Goal: Use online tool/utility: Use online tool/utility

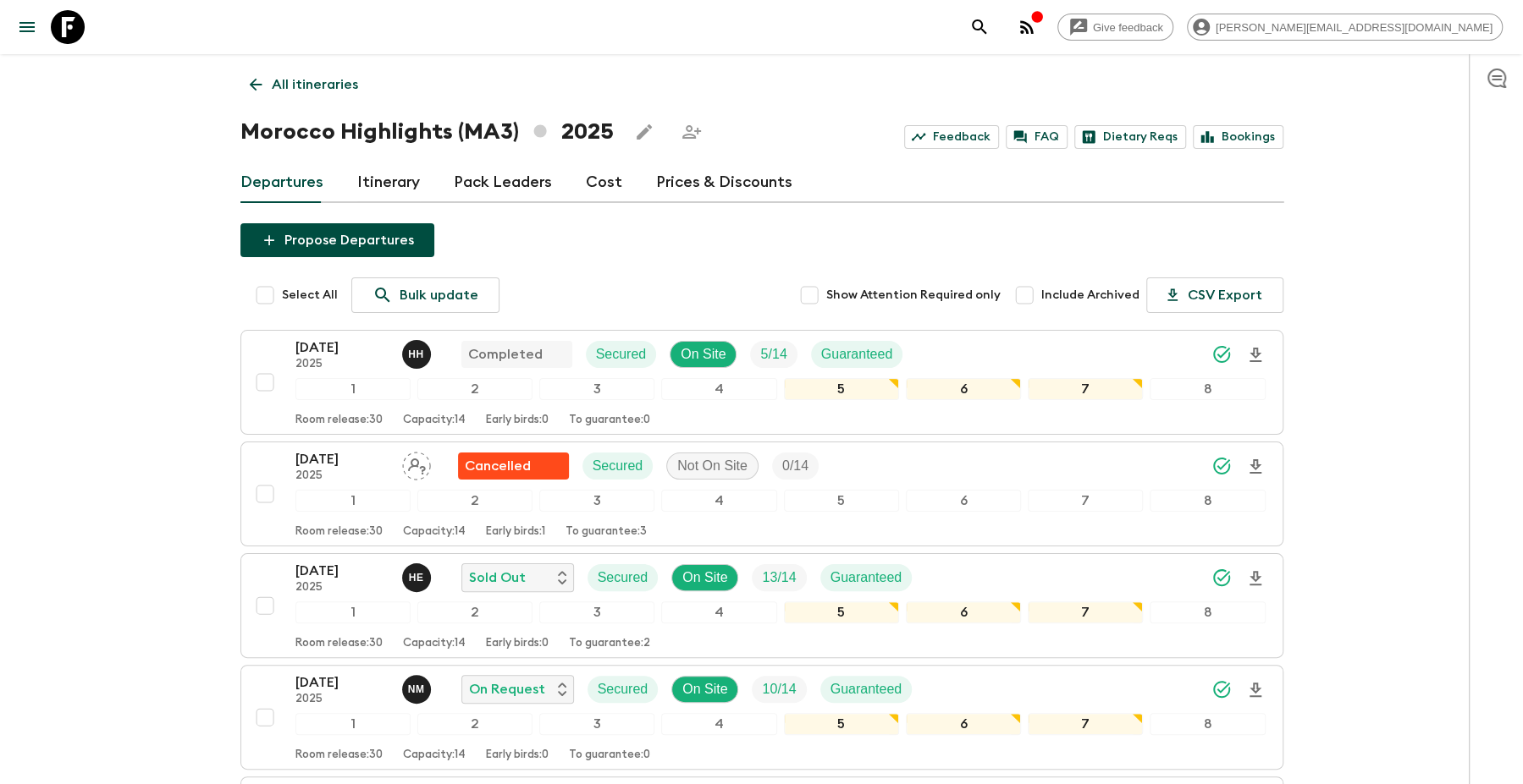
click at [70, 27] on icon at bounding box center [67, 27] width 33 height 33
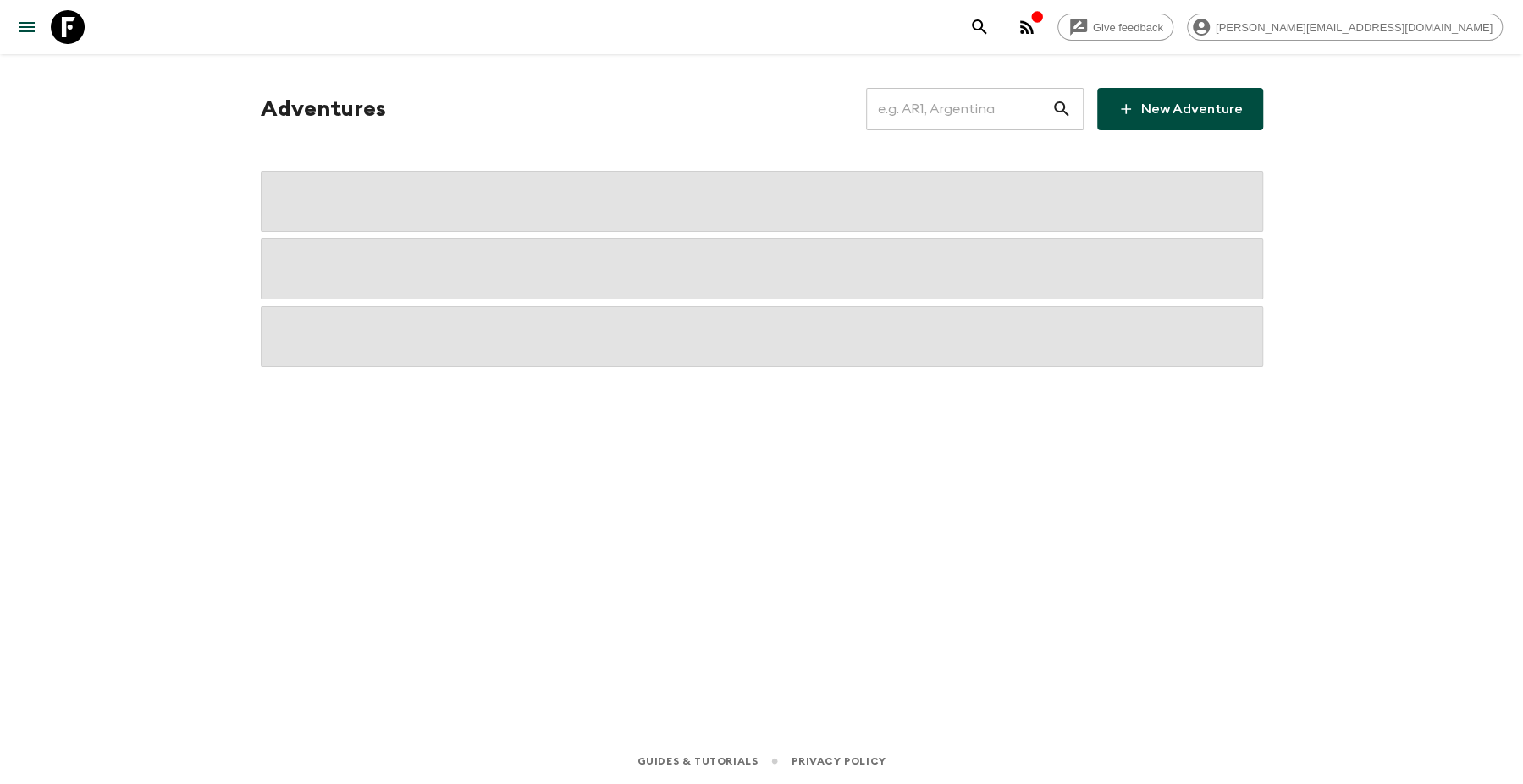
click at [954, 112] on input "text" at bounding box center [959, 109] width 186 height 48
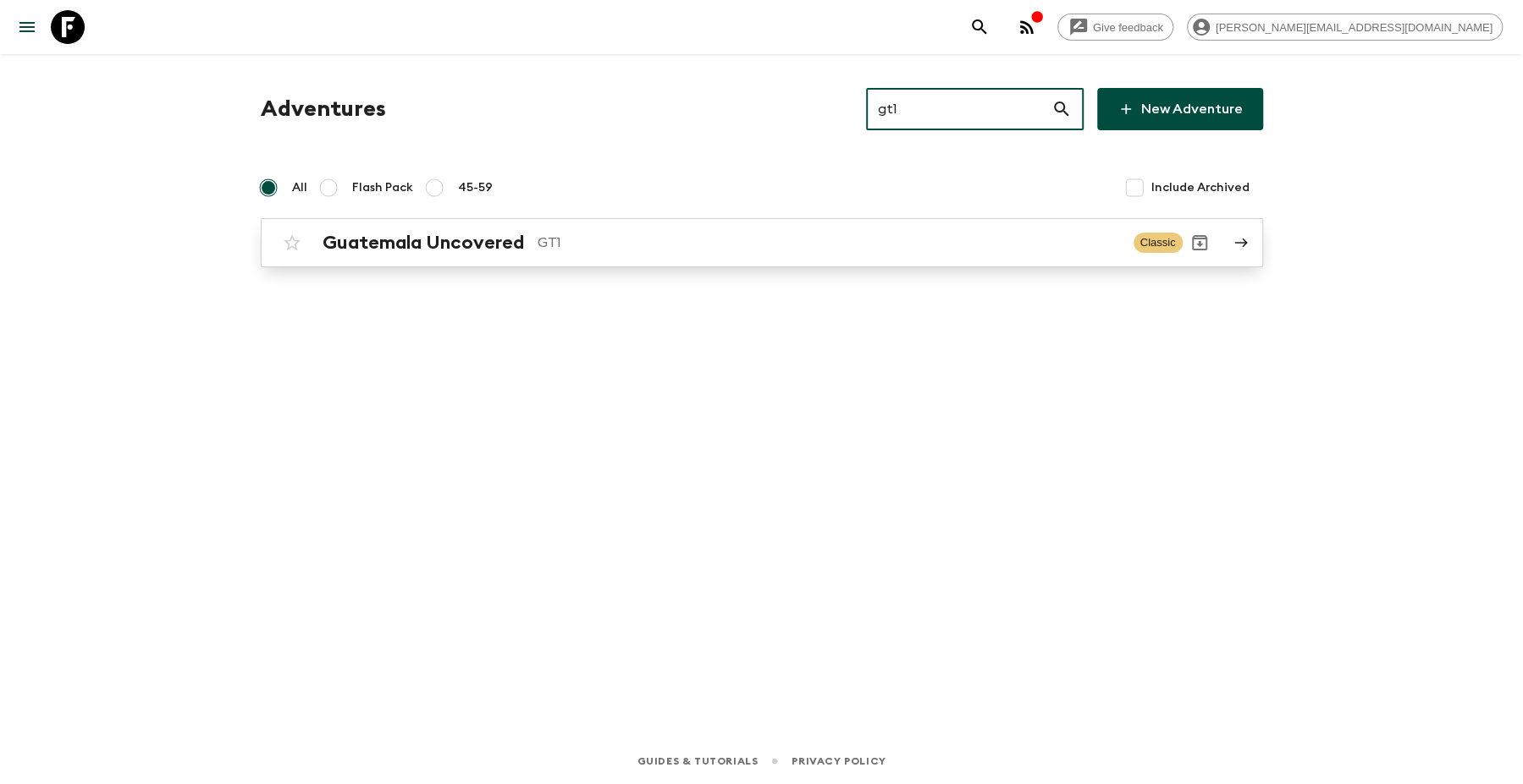
type input "gt1"
click at [746, 266] on link "Guatemala Uncovered GT1 Classic" at bounding box center [762, 242] width 1003 height 49
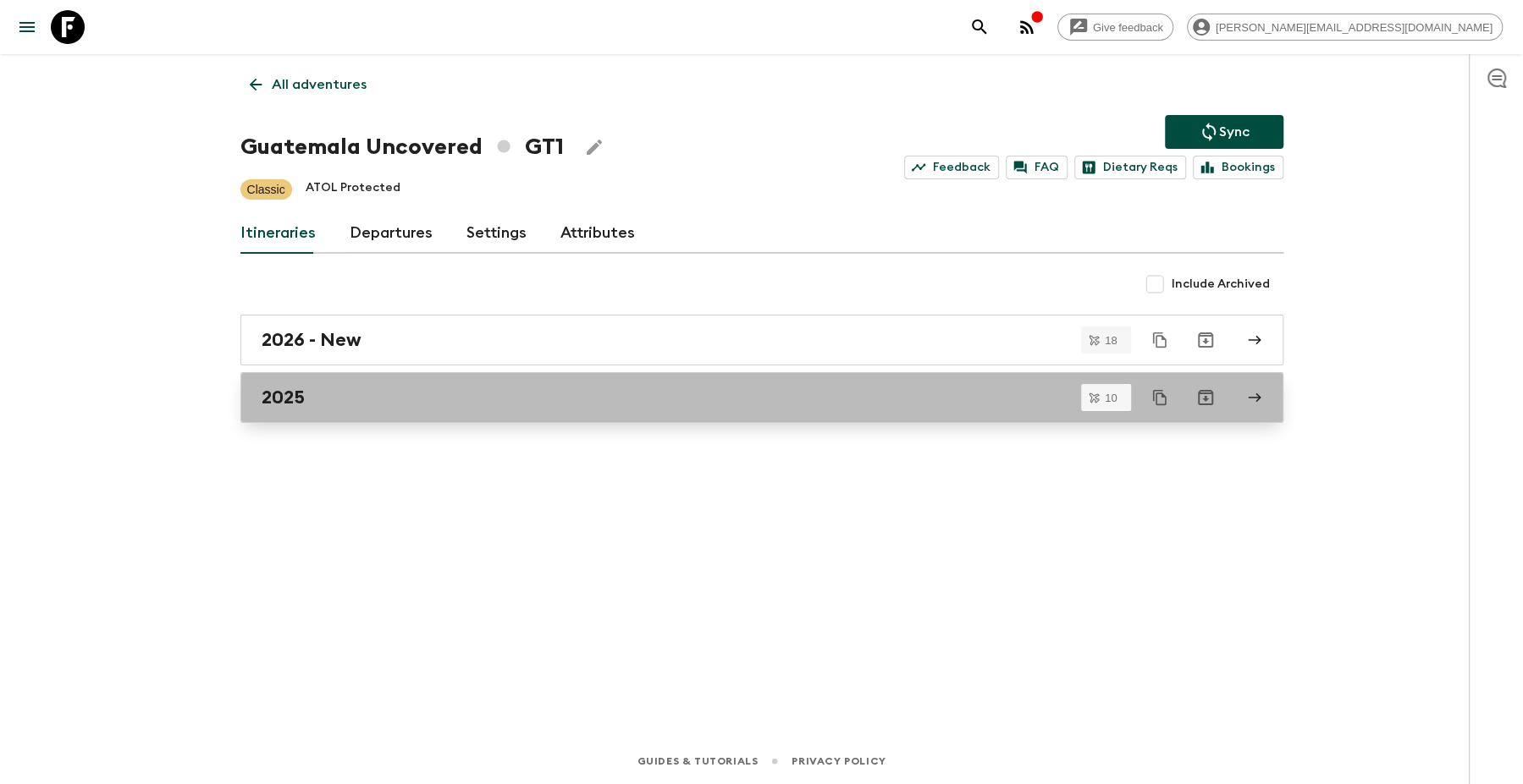
click at [346, 401] on div "2025" at bounding box center [745, 397] width 968 height 22
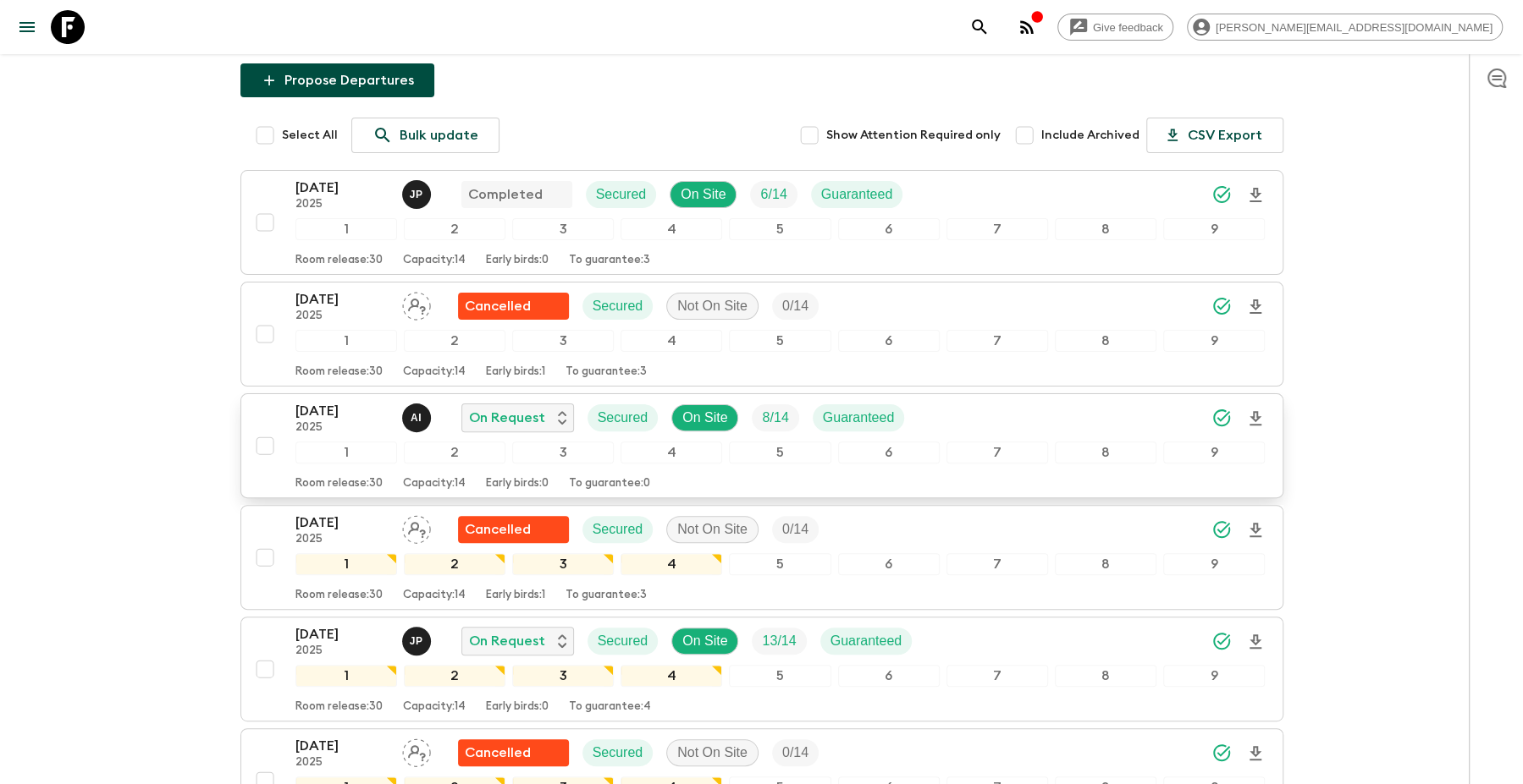
scroll to position [180, 0]
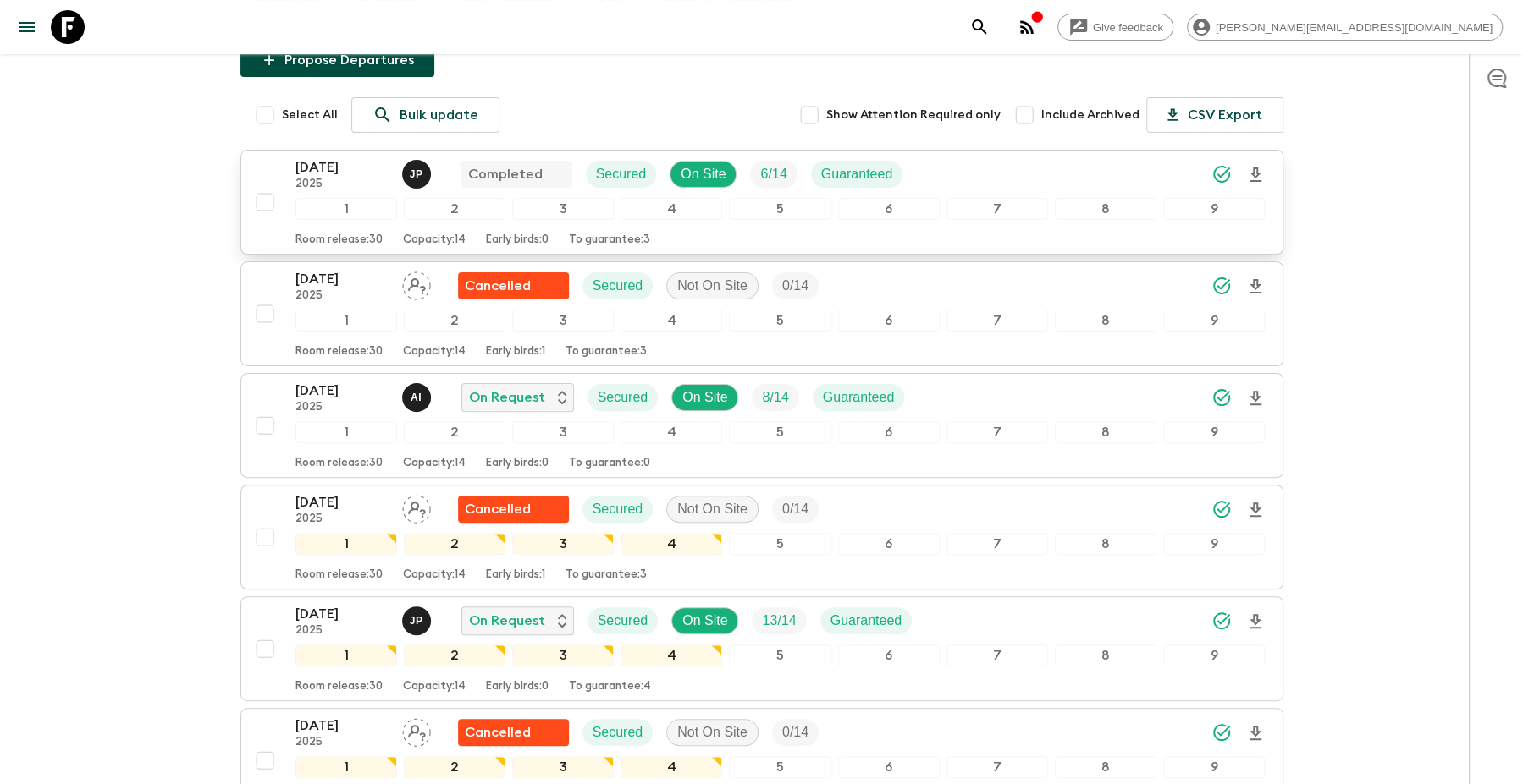
click at [270, 204] on input "checkbox" at bounding box center [264, 202] width 33 height 33
checkbox input "true"
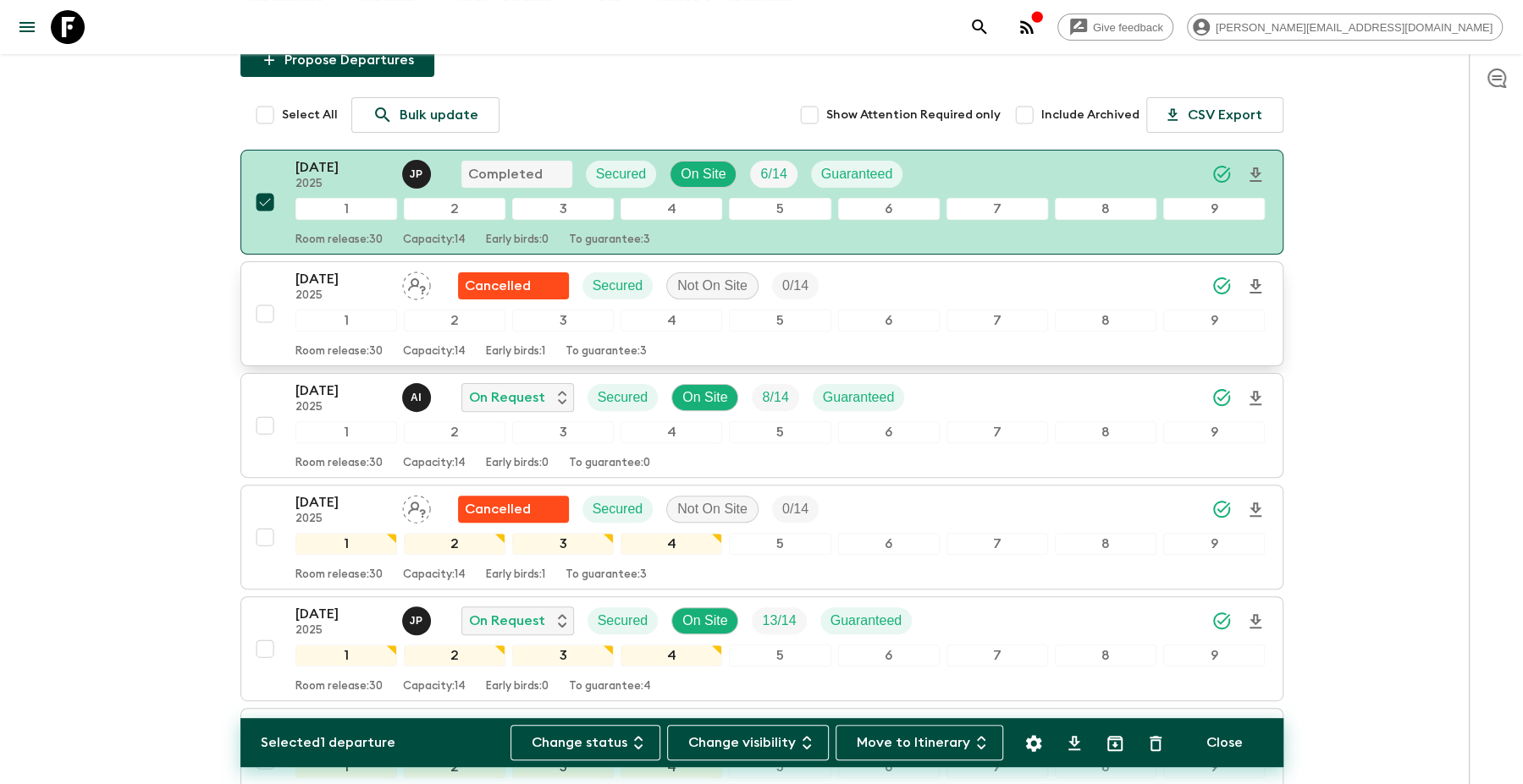
click at [267, 310] on input "checkbox" at bounding box center [264, 314] width 33 height 33
checkbox input "true"
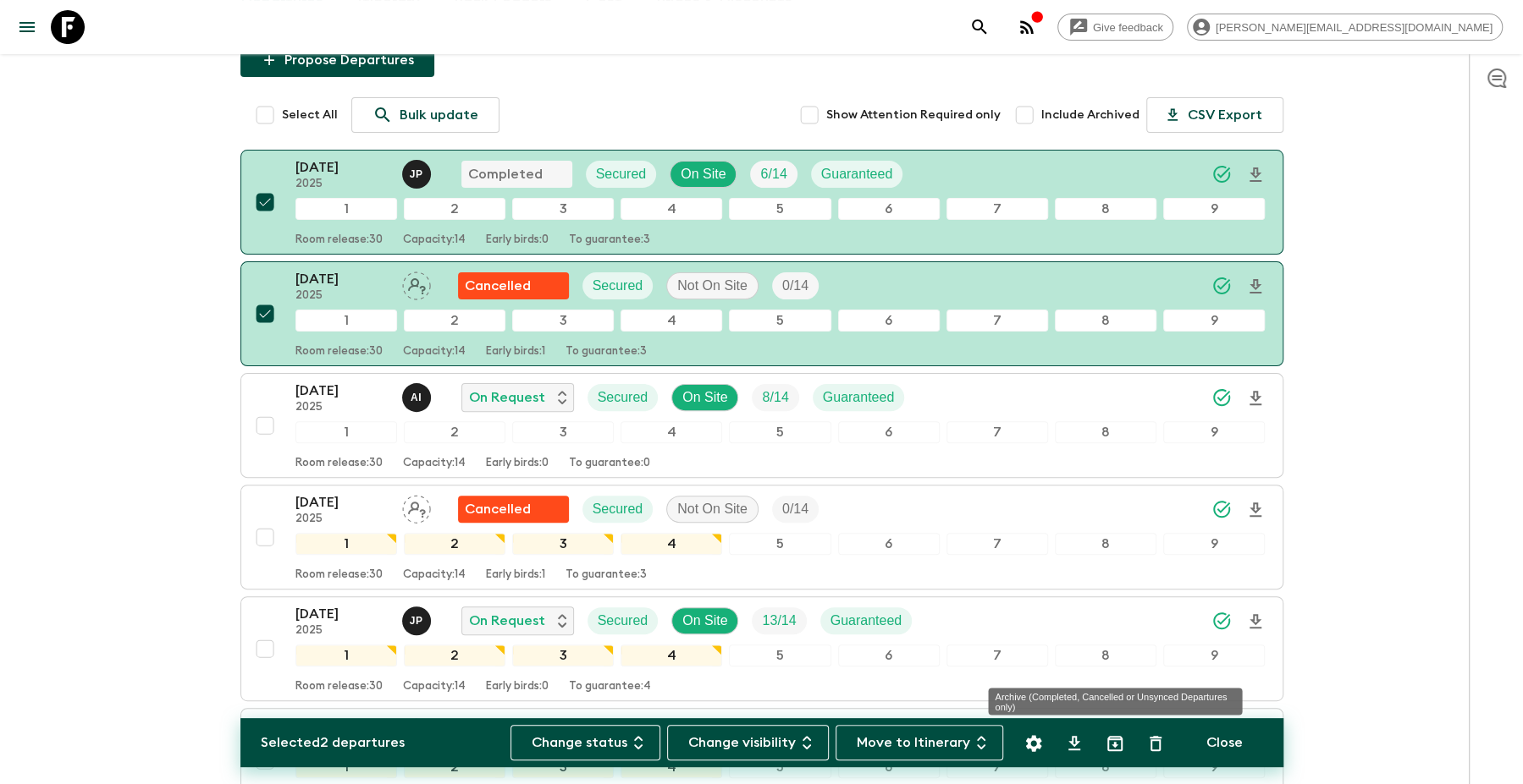
click at [1114, 741] on icon "Archive (Completed, Cancelled or Unsynced Departures only)" at bounding box center [1115, 743] width 20 height 20
checkbox input "false"
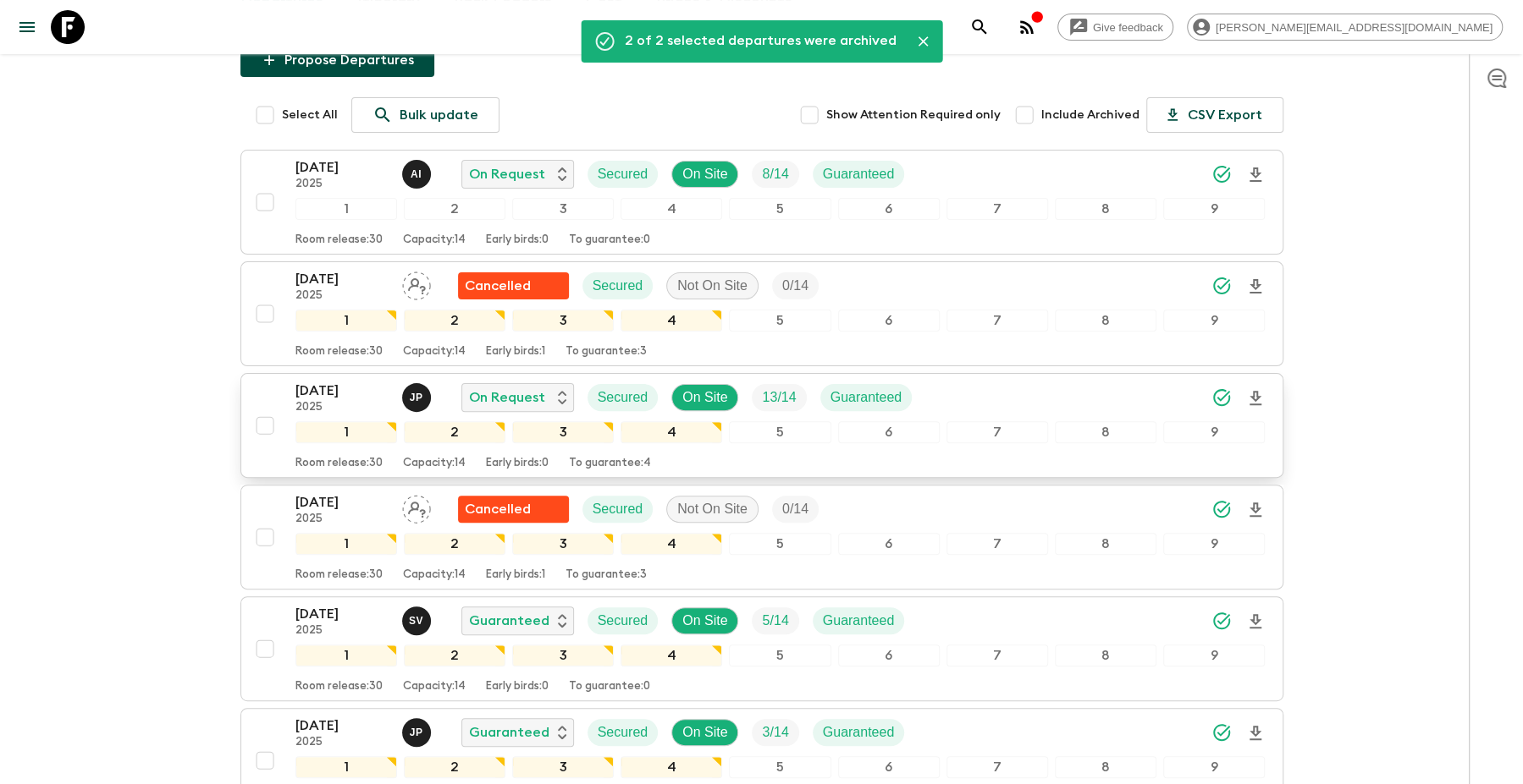
click at [957, 385] on div "[DATE] 2025 J P On Request Secured On Site 13 / 14 Guaranteed" at bounding box center [781, 397] width 970 height 33
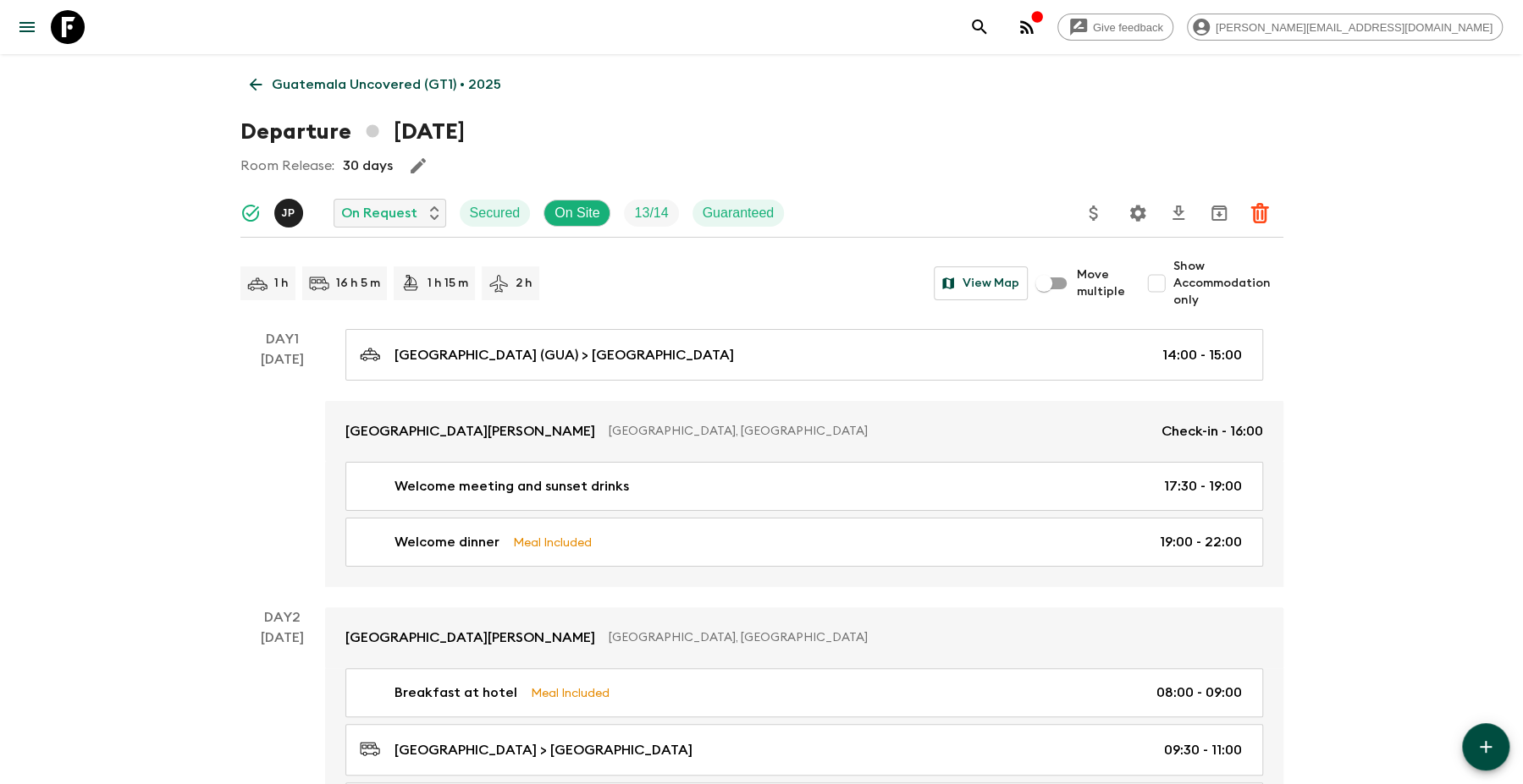
click at [1142, 209] on icon "Settings" at bounding box center [1137, 212] width 16 height 16
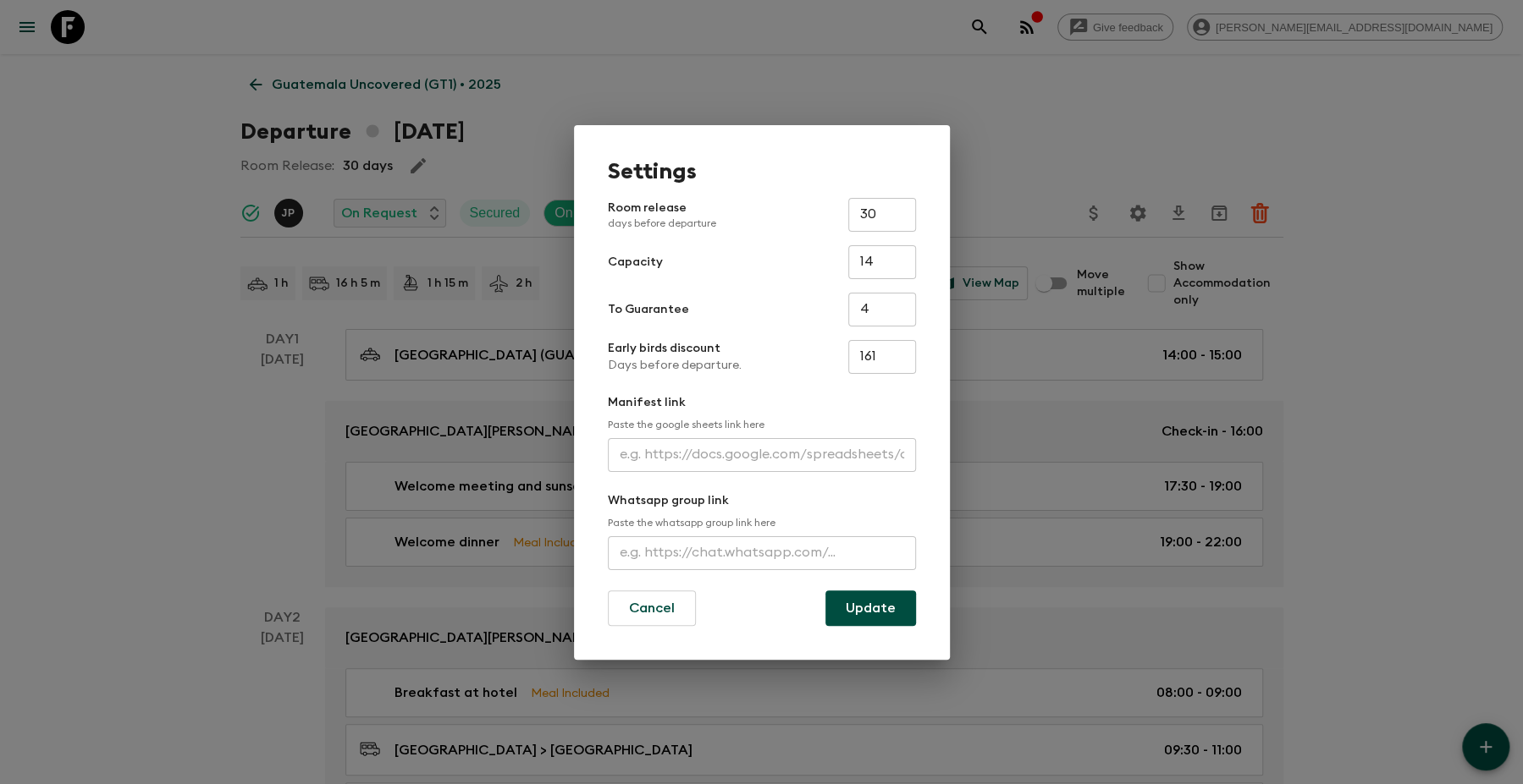
click at [673, 448] on input "text" at bounding box center [762, 454] width 308 height 33
paste input "[URL][DOMAIN_NAME]"
type input "[URL][DOMAIN_NAME]"
click at [843, 610] on button "Update" at bounding box center [871, 608] width 91 height 35
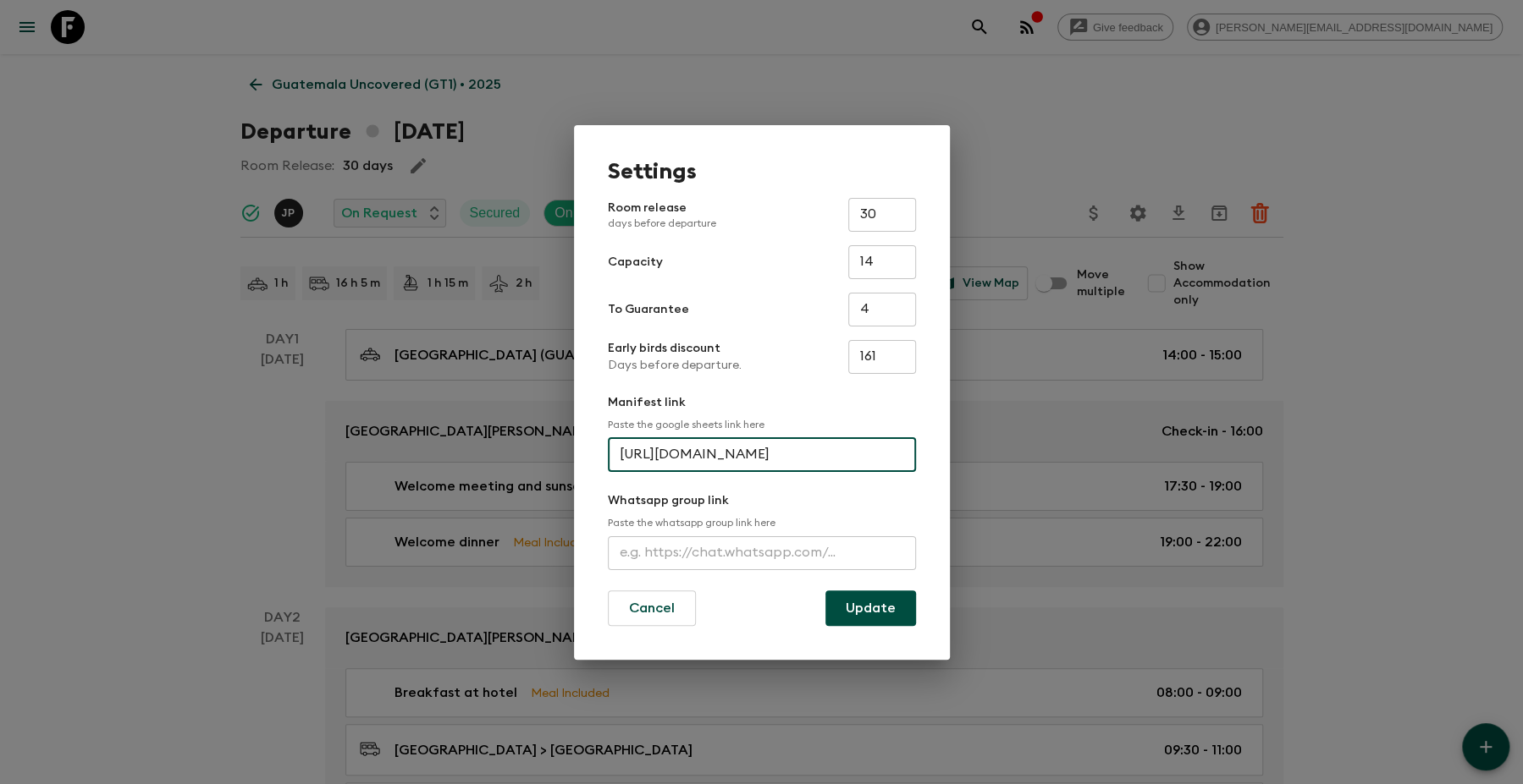
scroll to position [0, 0]
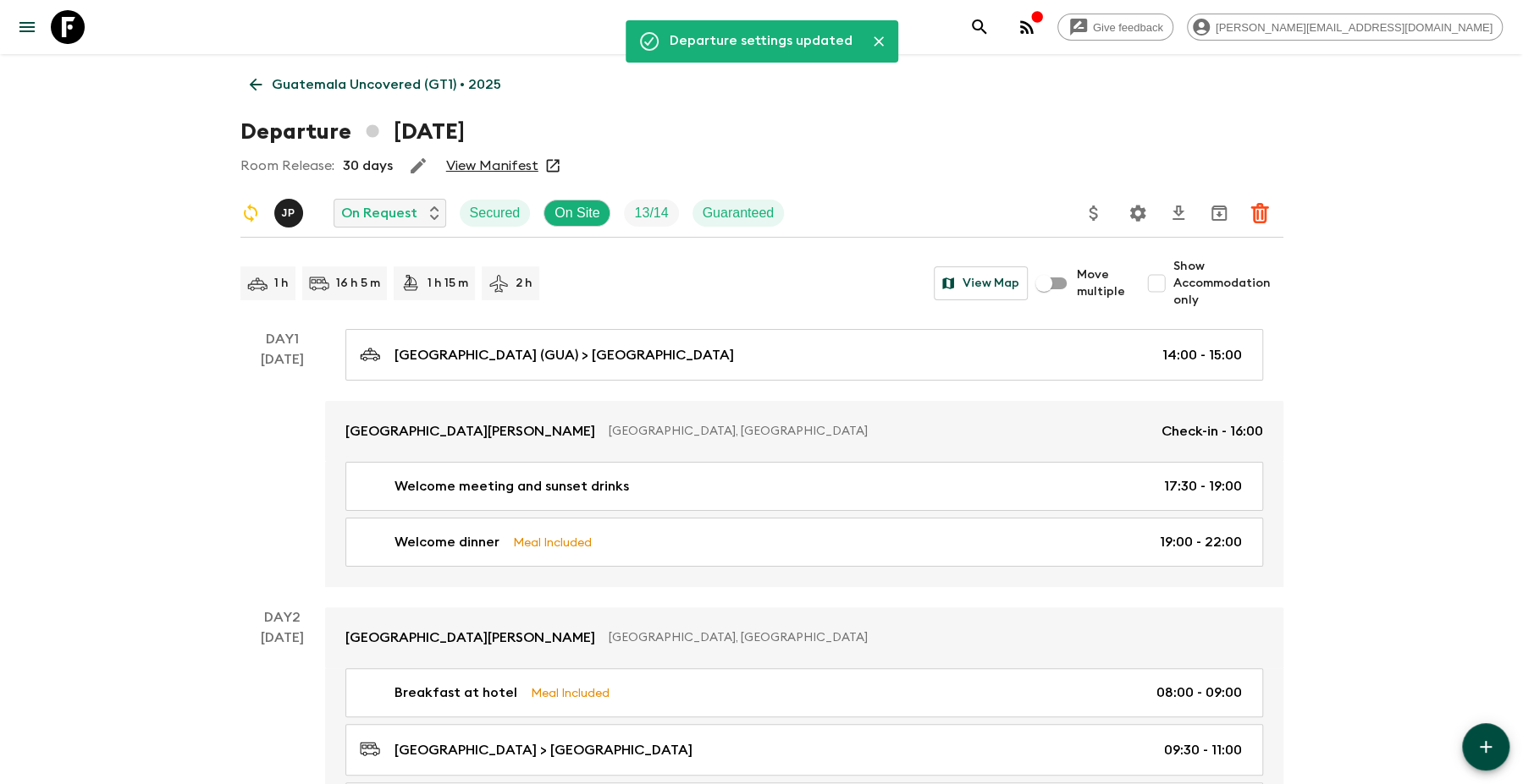
click at [74, 31] on icon at bounding box center [67, 27] width 33 height 33
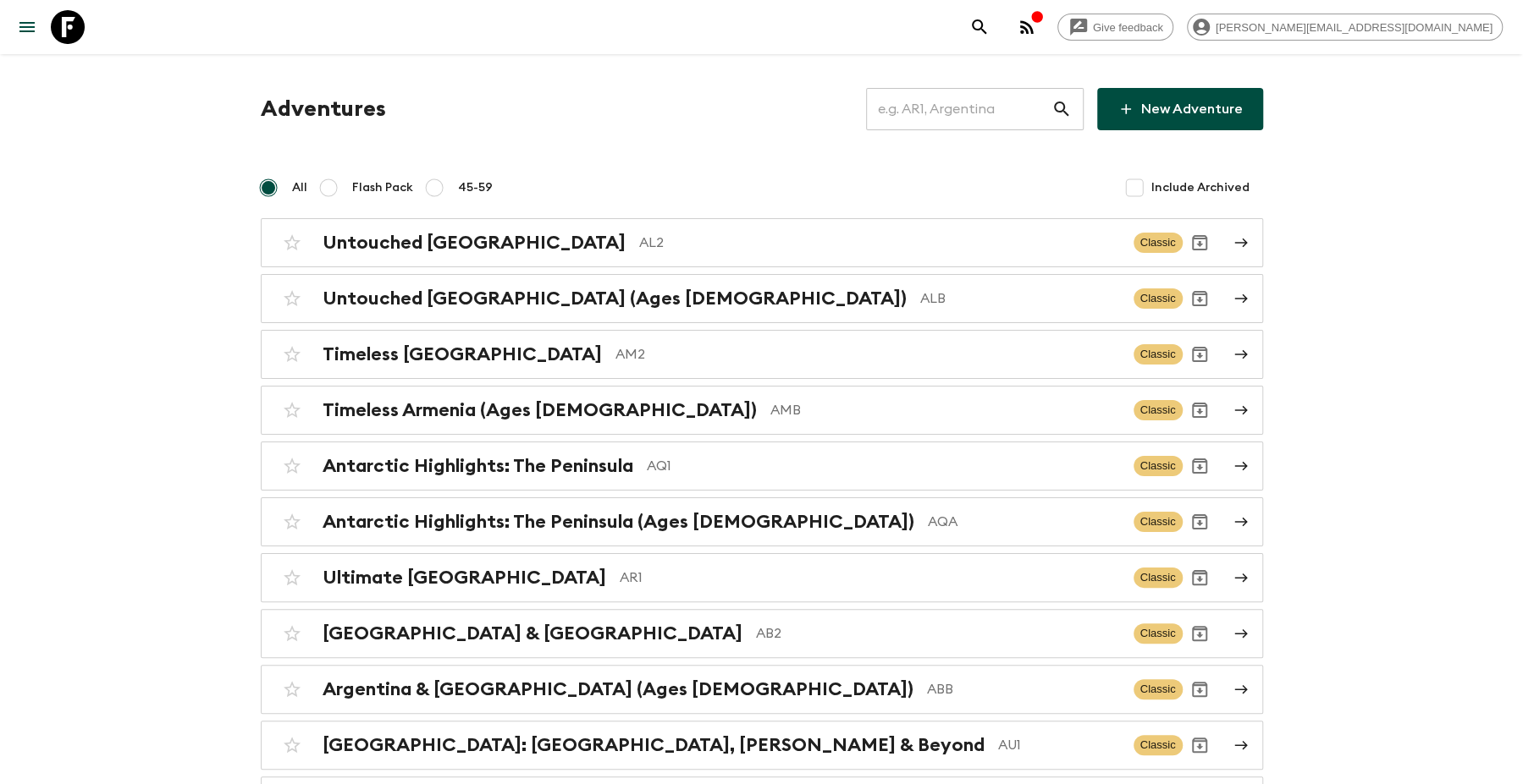
click at [956, 101] on input "text" at bounding box center [959, 109] width 186 height 48
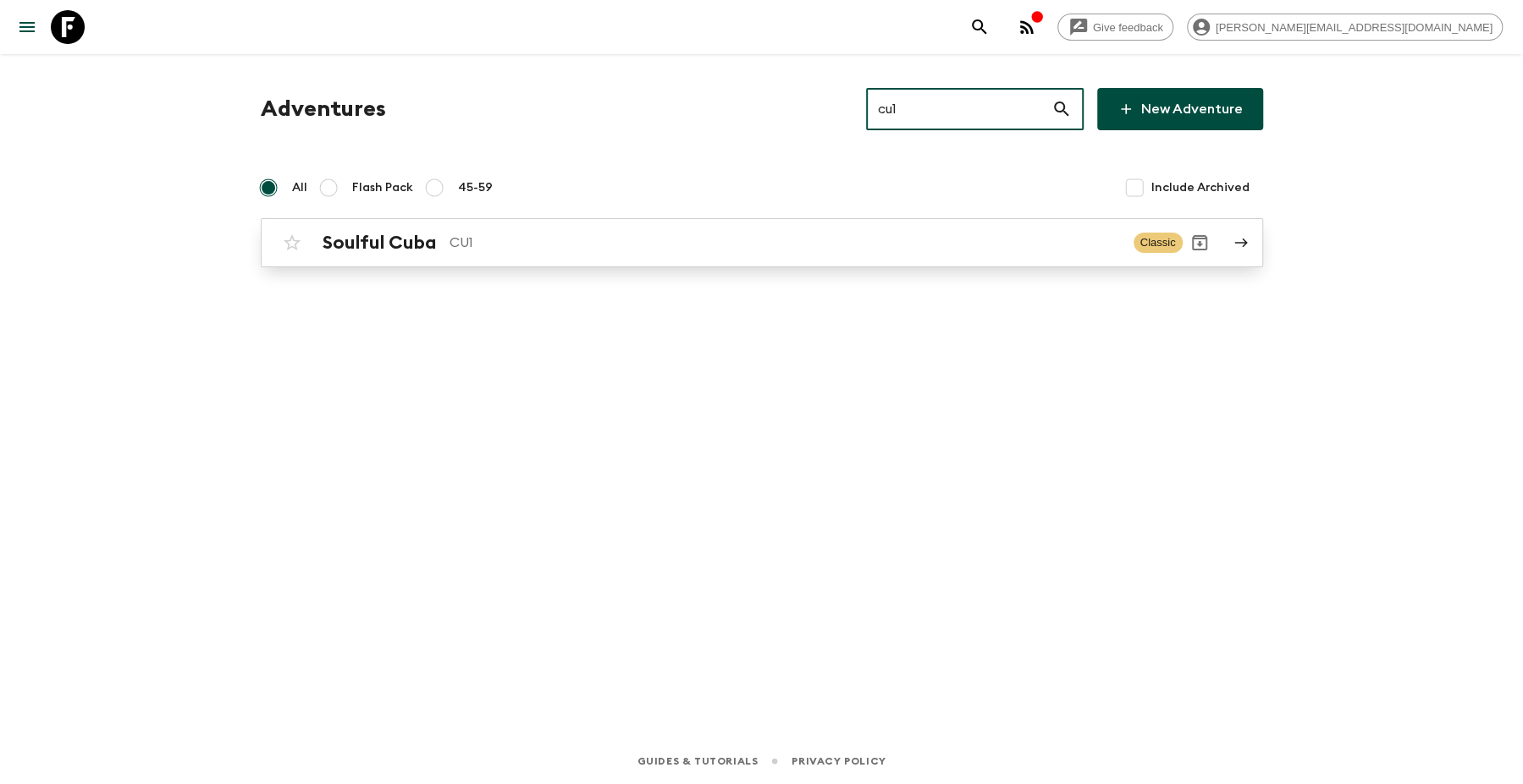
type input "cu1"
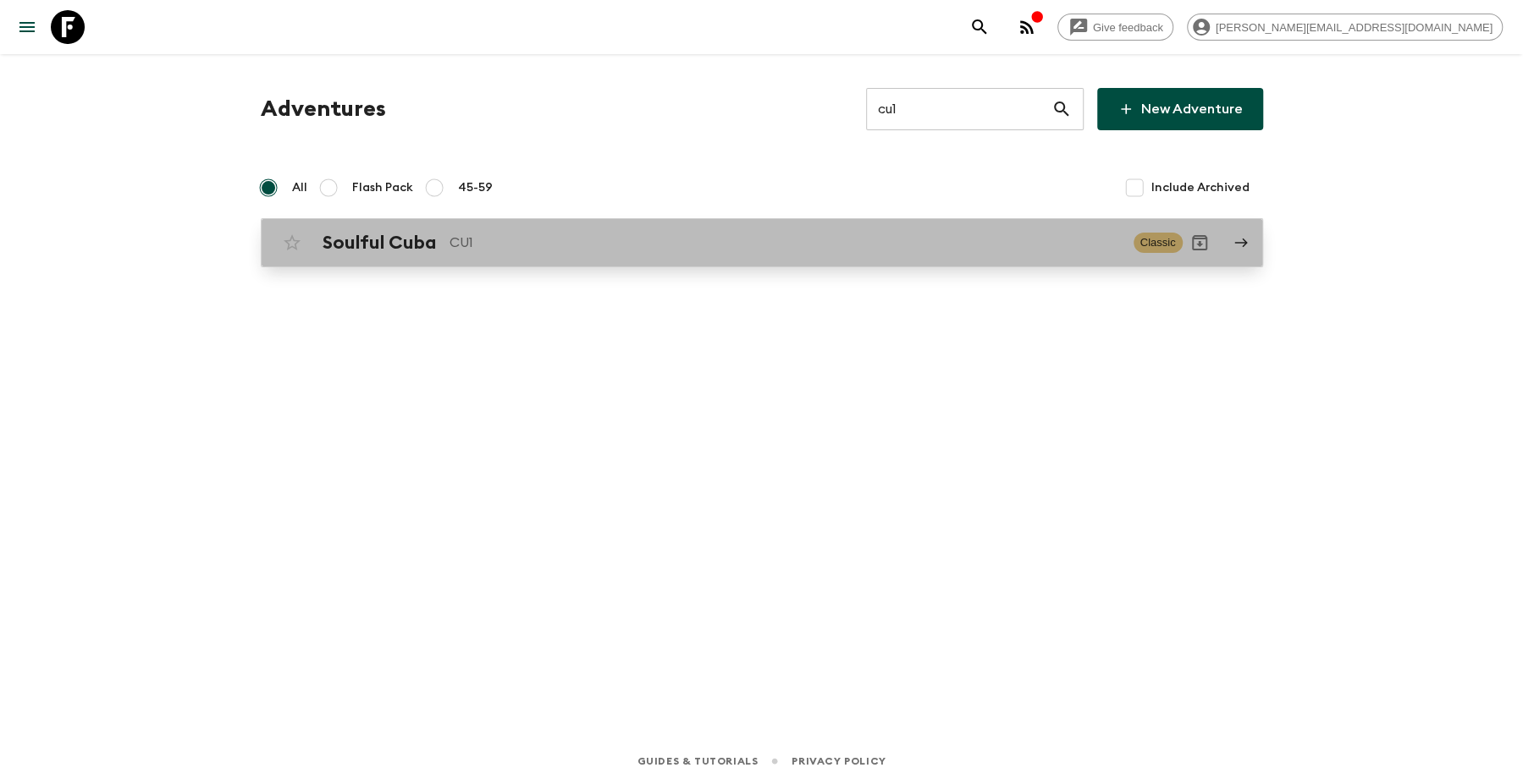
click at [813, 233] on p "CU1" at bounding box center [784, 242] width 671 height 20
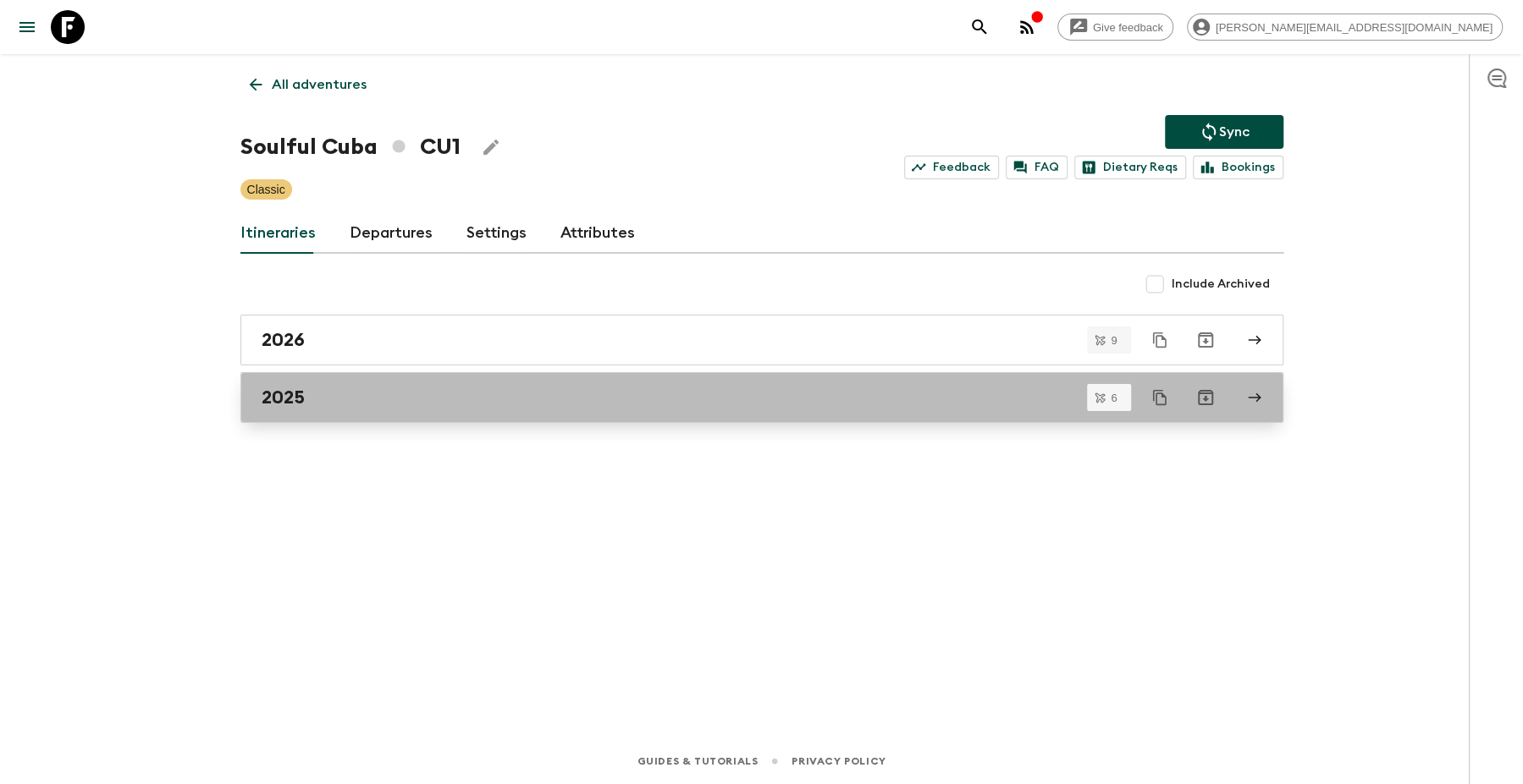
click at [394, 387] on div "2025" at bounding box center [745, 397] width 968 height 22
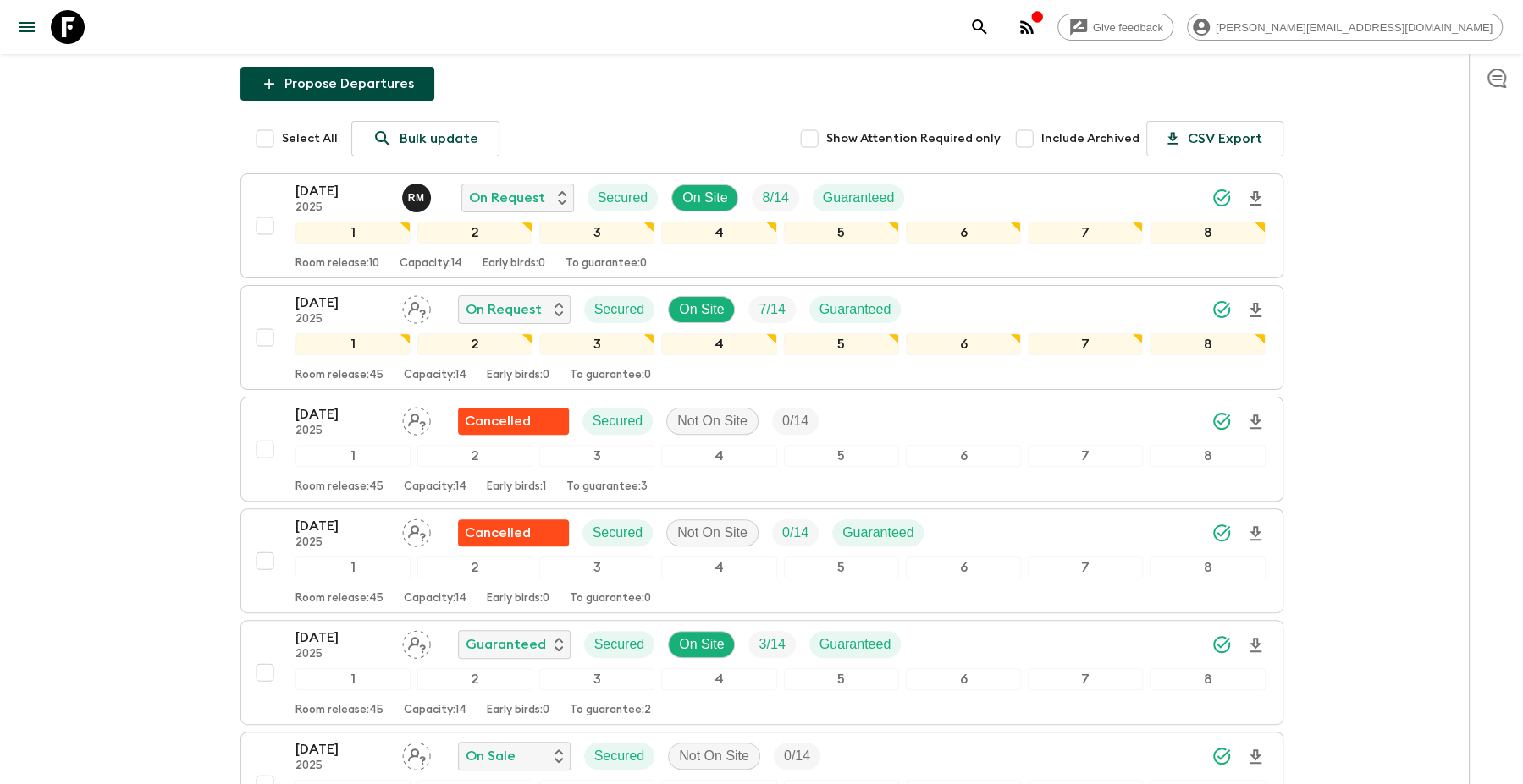
scroll to position [207, 0]
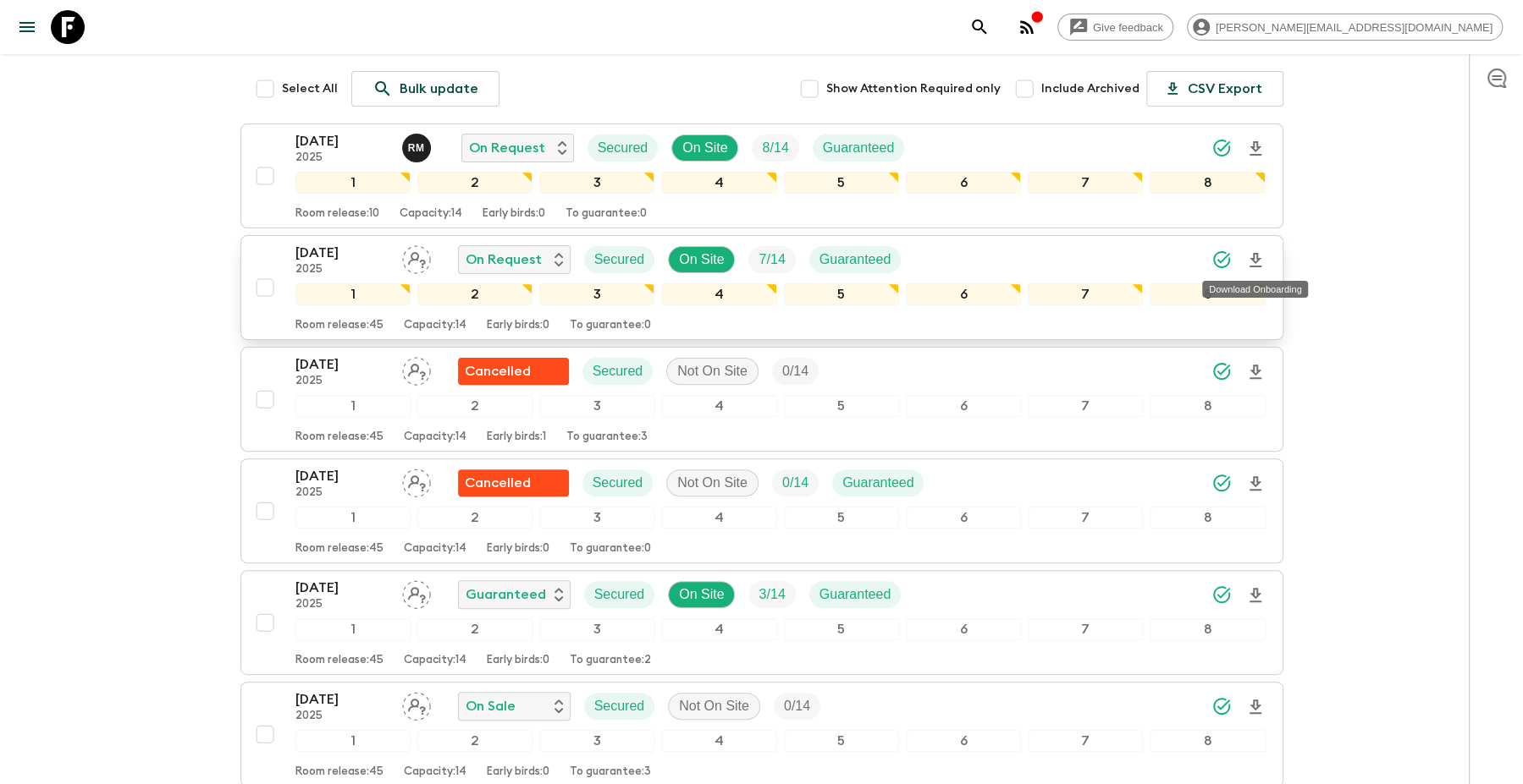
click at [1260, 253] on icon "Download Onboarding" at bounding box center [1255, 260] width 20 height 20
click at [320, 254] on p "[DATE]" at bounding box center [342, 252] width 93 height 20
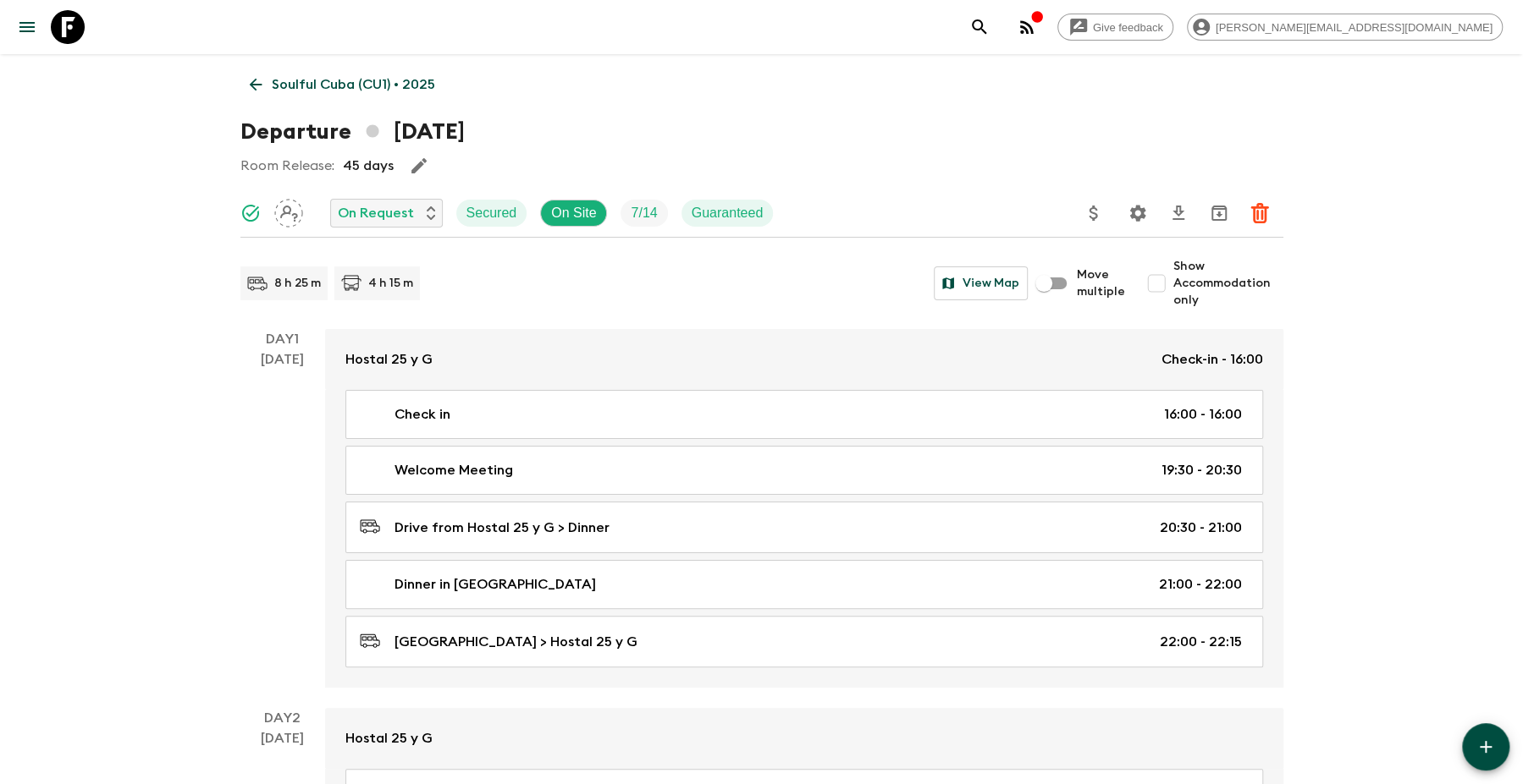
click at [1142, 217] on icon "Settings" at bounding box center [1137, 212] width 16 height 16
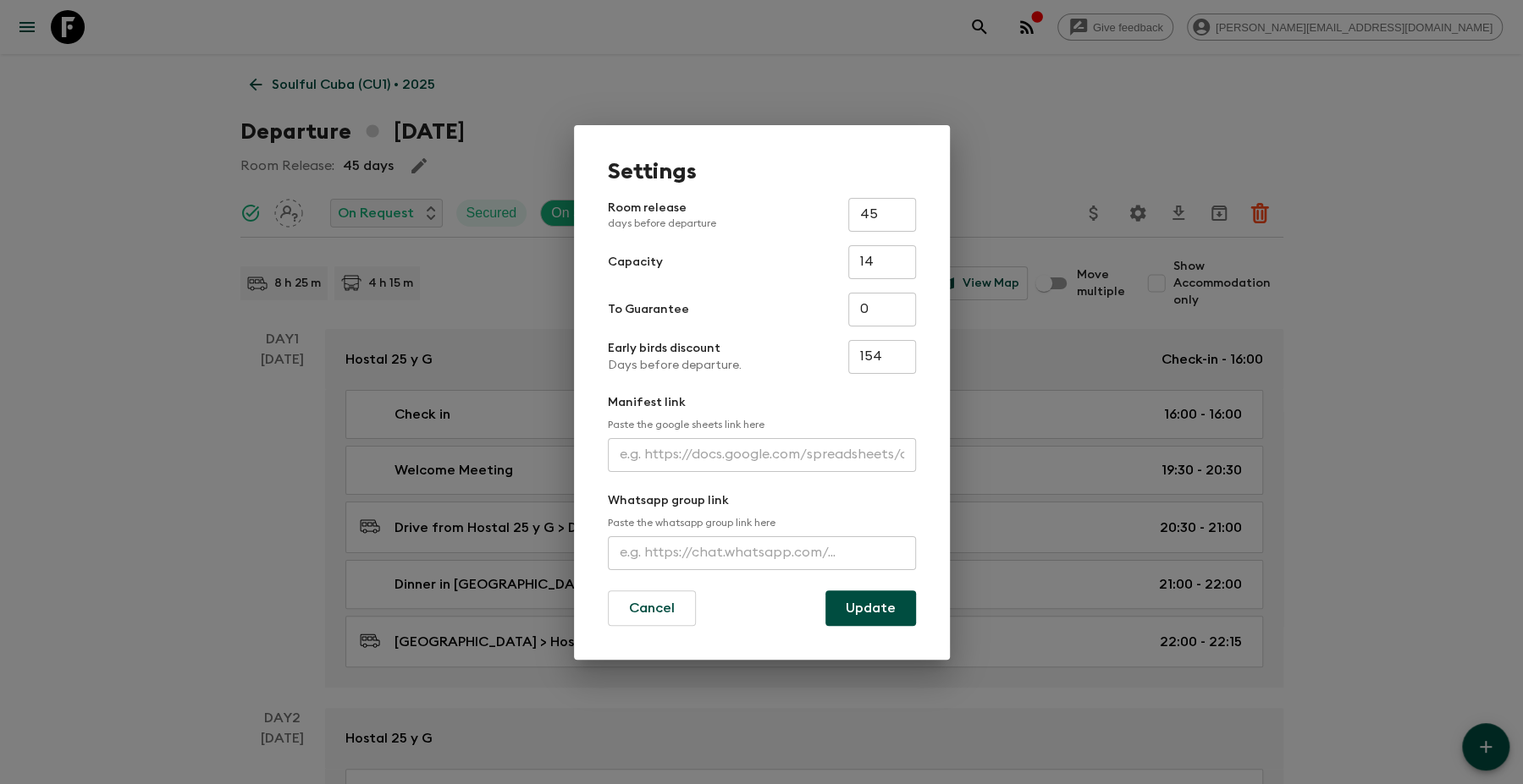
click at [731, 468] on input "text" at bounding box center [762, 454] width 308 height 33
paste input "[URL][DOMAIN_NAME]"
type input "[URL][DOMAIN_NAME]"
click at [879, 603] on button "Update" at bounding box center [871, 608] width 91 height 35
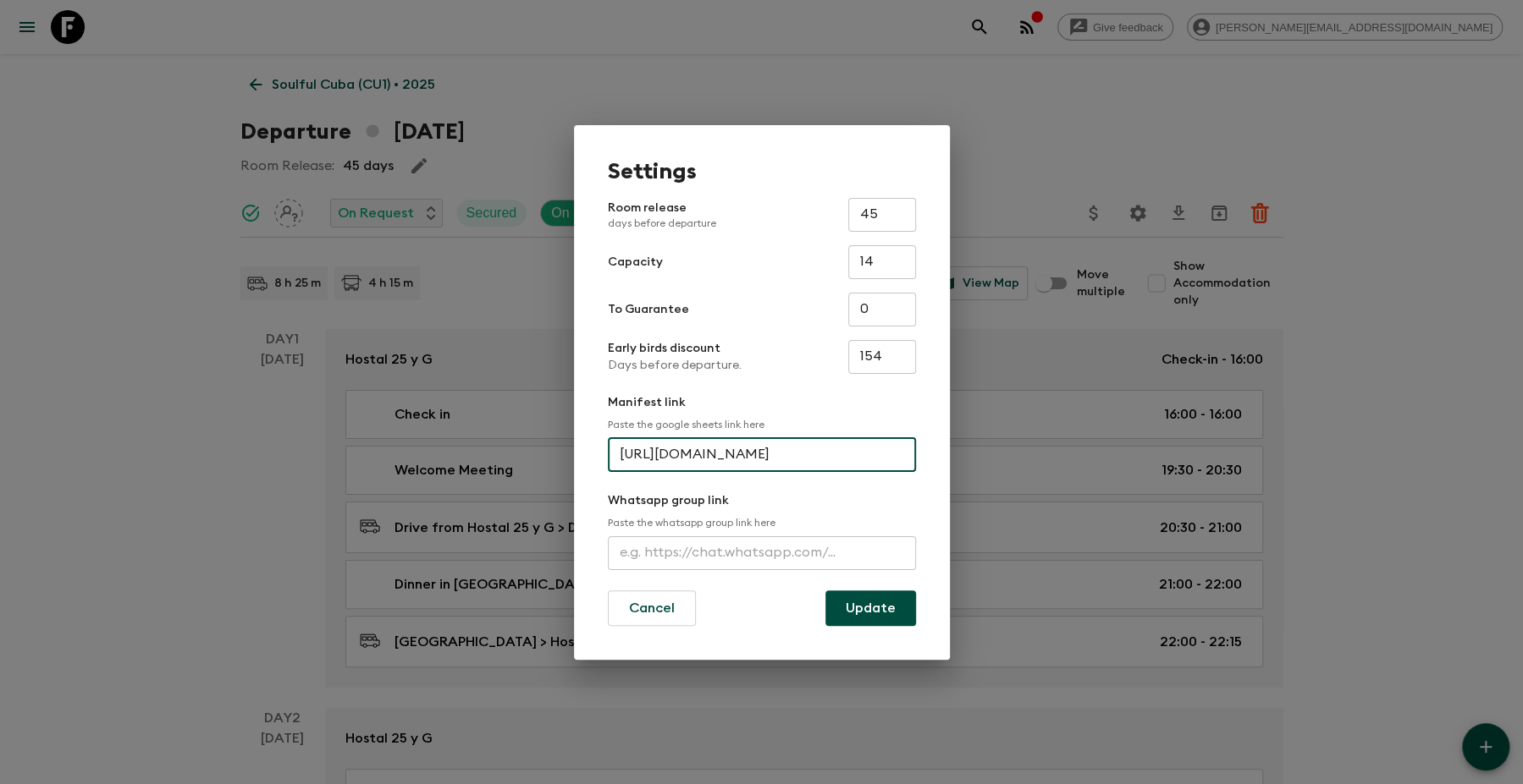
scroll to position [0, 0]
